Goal: Task Accomplishment & Management: Use online tool/utility

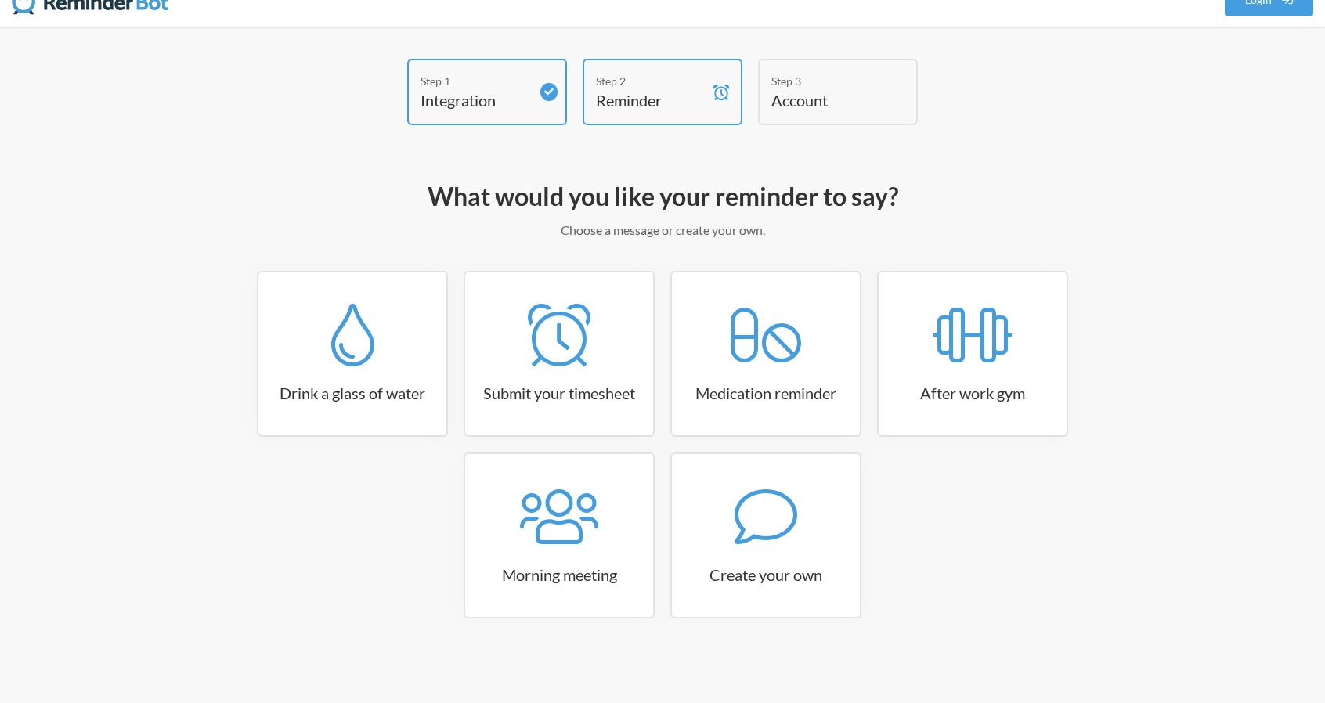
scroll to position [28, 0]
click at [789, 508] on icon at bounding box center [766, 516] width 63 height 63
select select "07:30:00"
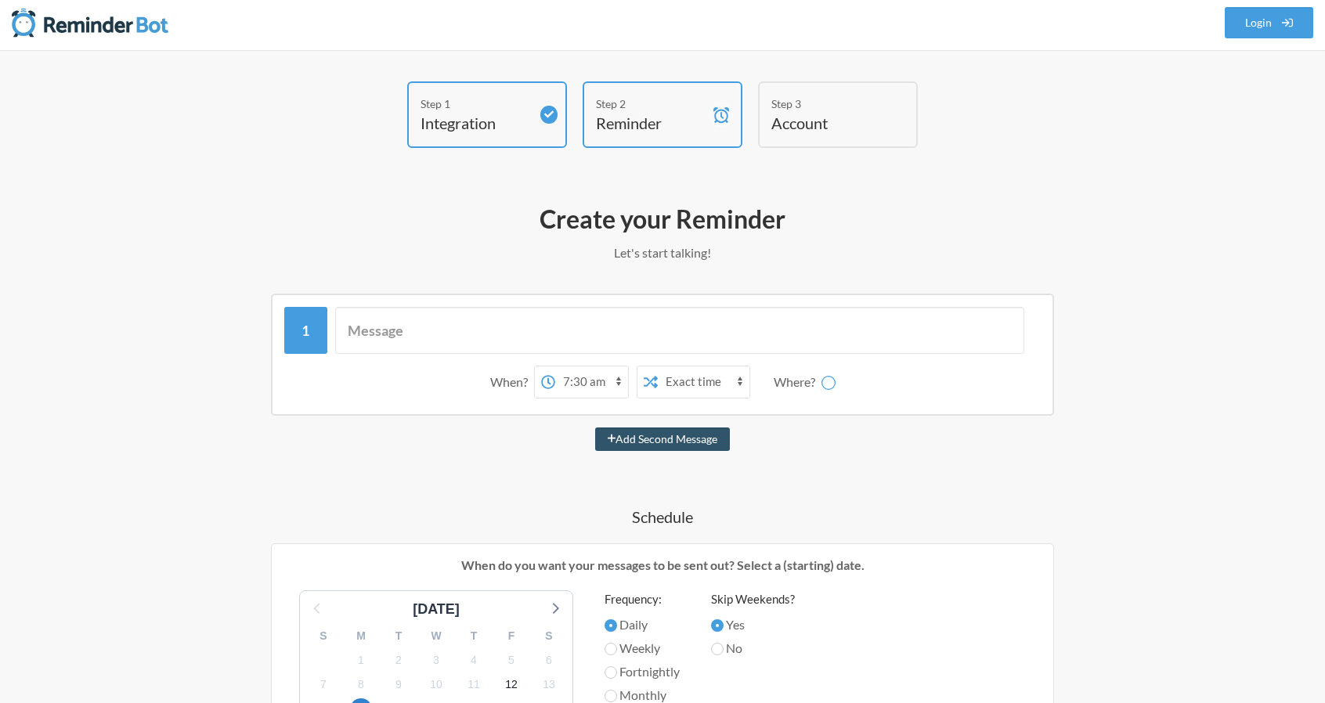
scroll to position [0, 0]
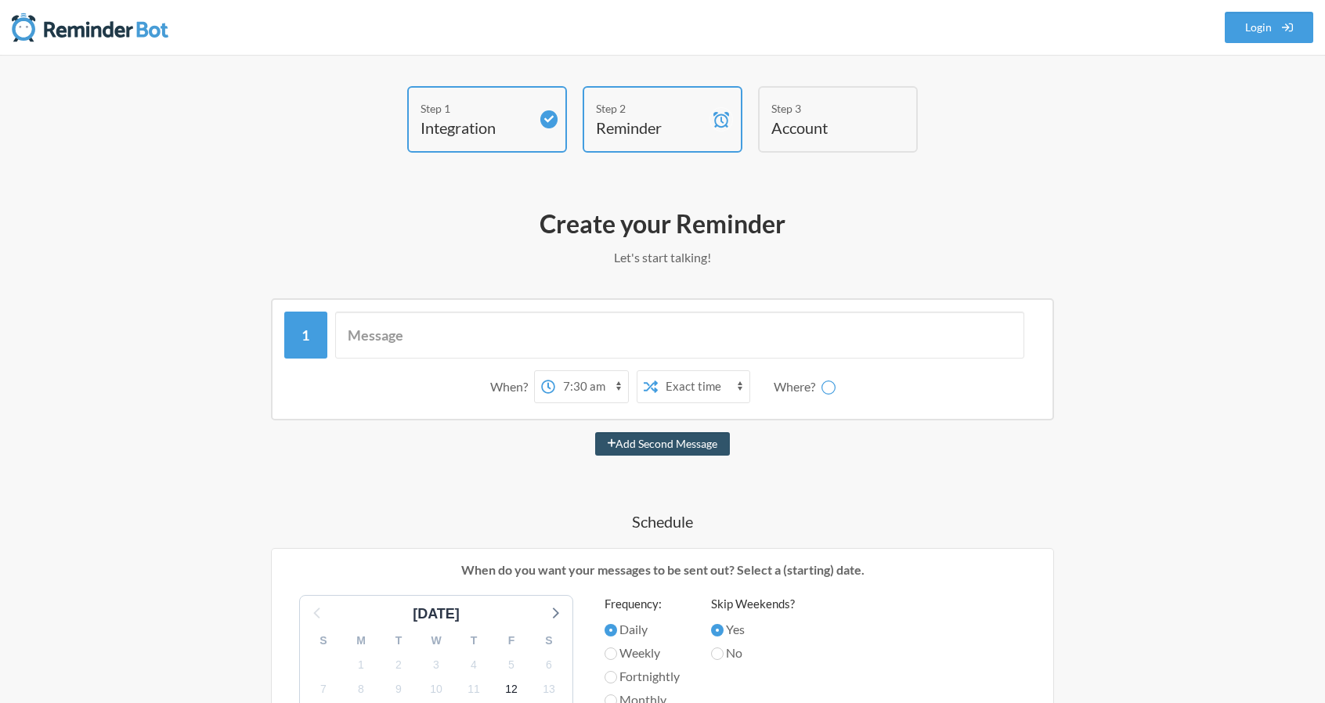
select select "D09EH3N59N3"
click at [786, 137] on h4 "Account" at bounding box center [826, 128] width 110 height 22
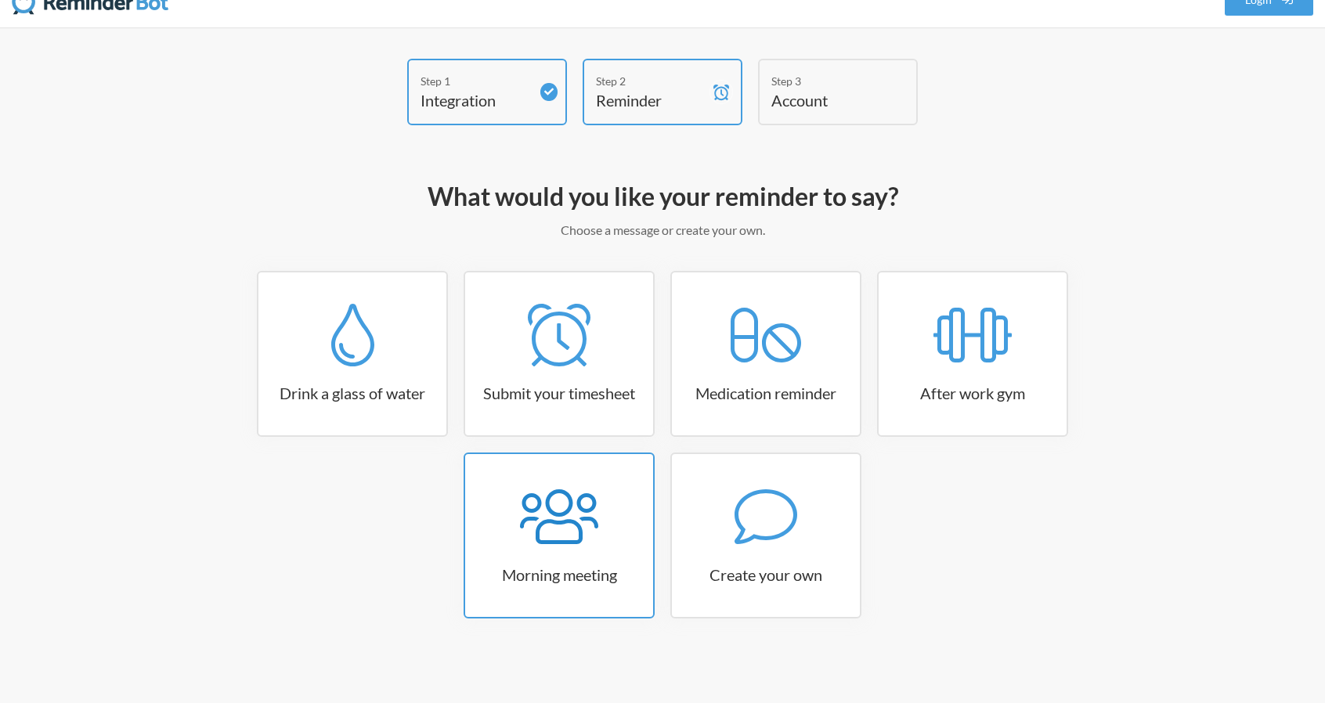
scroll to position [28, 0]
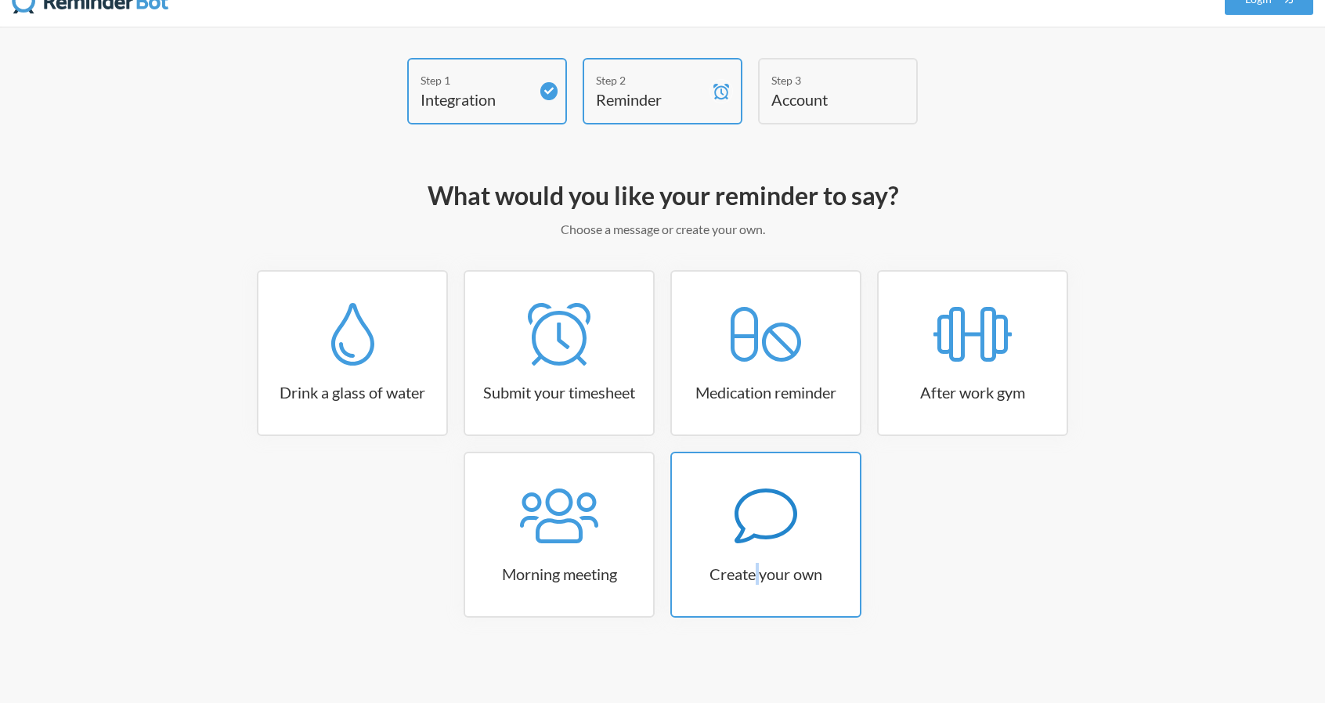
click at [757, 551] on link "Create your own" at bounding box center [765, 535] width 191 height 166
select select "07:30:00"
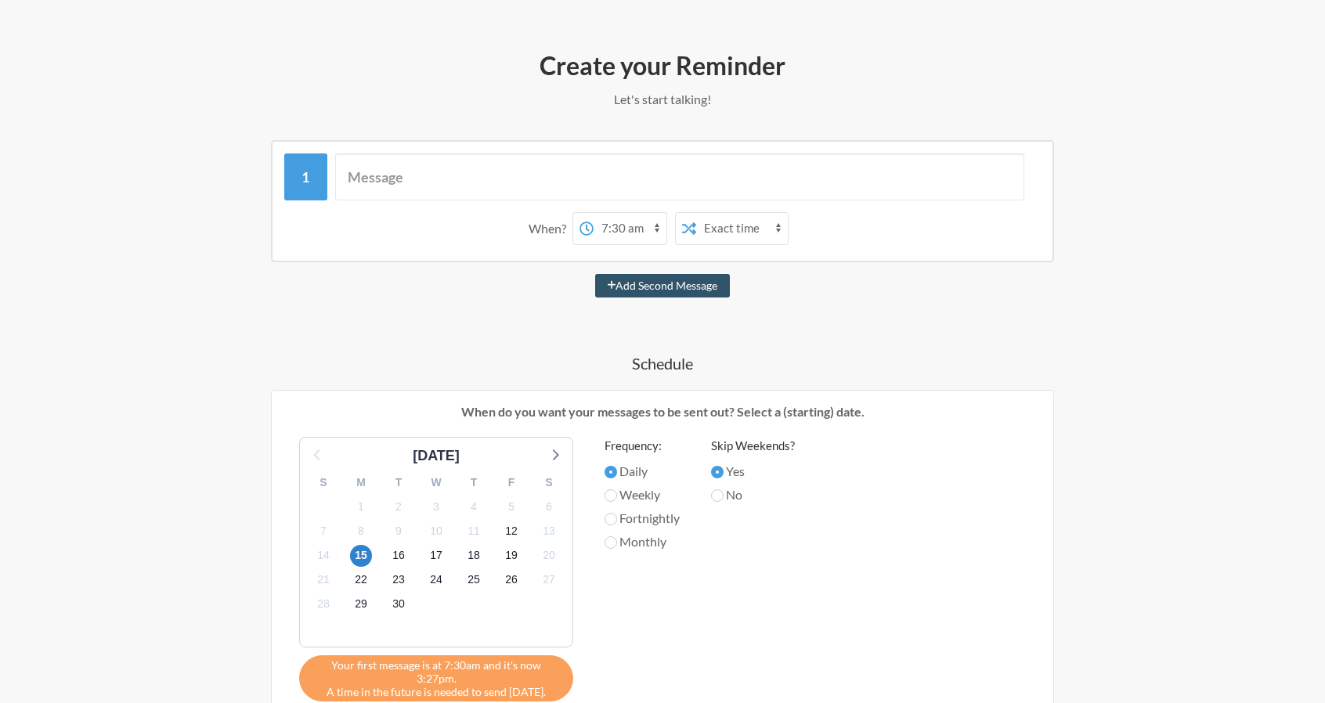
scroll to position [185, 0]
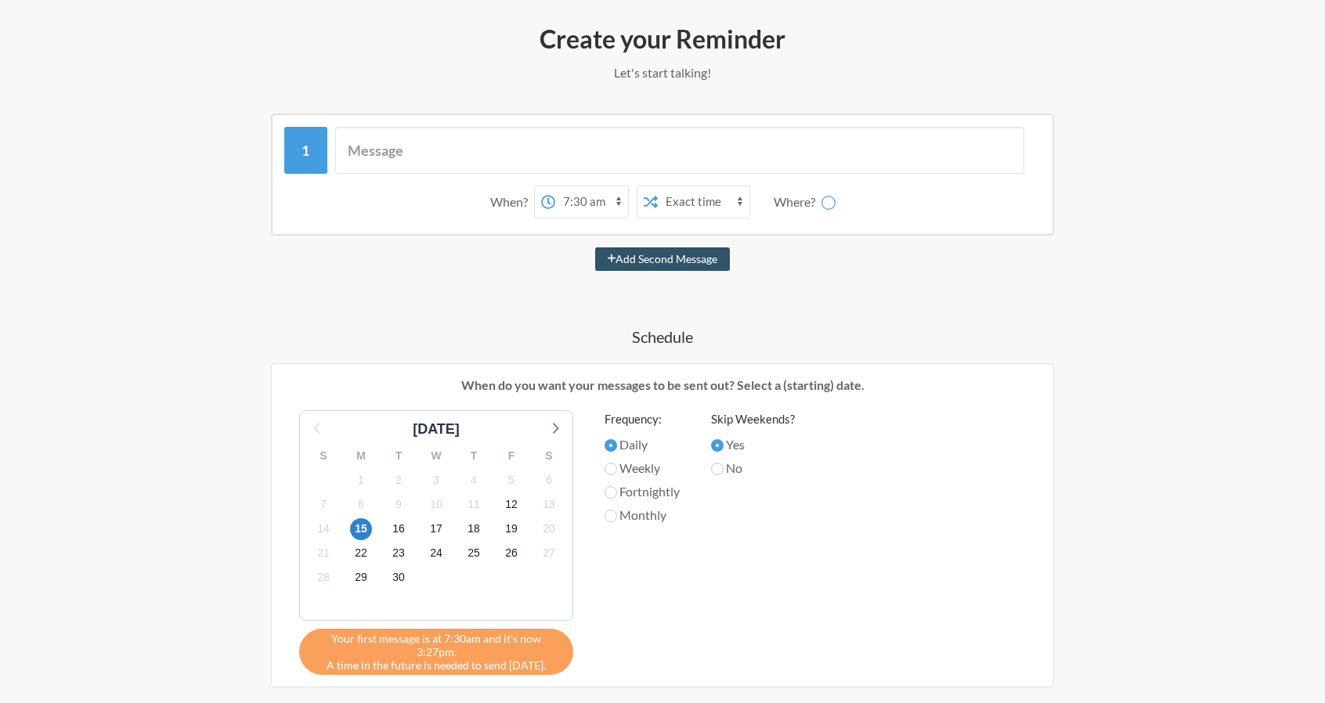
select select "D09EH3N59N3"
